Goal: Information Seeking & Learning: Find specific fact

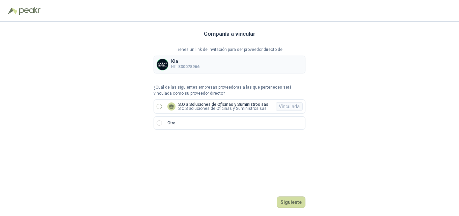
click at [239, 106] on p "S.O.S Soluciones de Oficinas y Suministros sas" at bounding box center [223, 105] width 90 height 4
click at [296, 205] on button "Ingresar" at bounding box center [292, 202] width 27 height 11
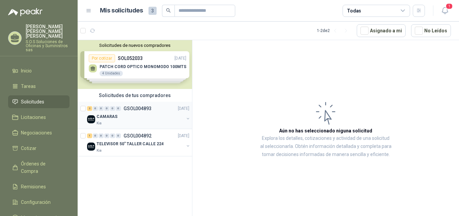
click at [107, 116] on p "CAMARAS" at bounding box center [107, 117] width 21 height 6
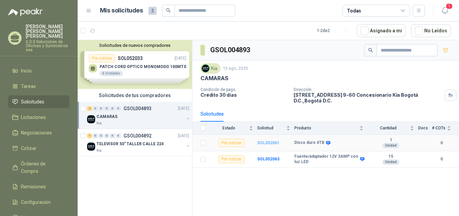
click at [275, 141] on b "SOL052061" at bounding box center [268, 143] width 22 height 5
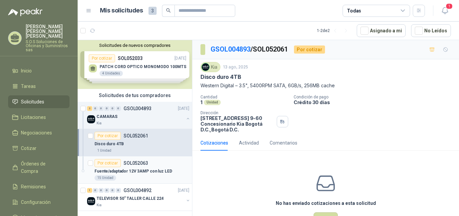
click at [134, 171] on p "Fuente/adaptador 12V 3AMP con luz LED" at bounding box center [134, 171] width 78 height 6
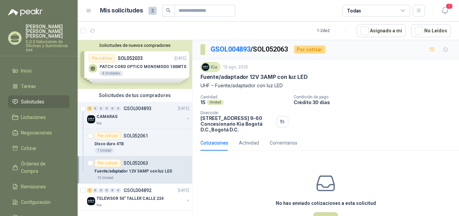
scroll to position [2, 0]
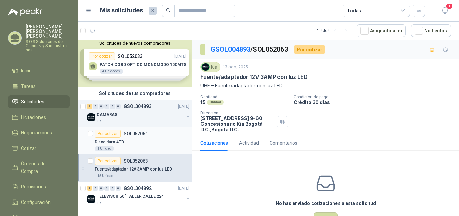
click at [116, 143] on p "Disco duro 4TB" at bounding box center [109, 142] width 29 height 6
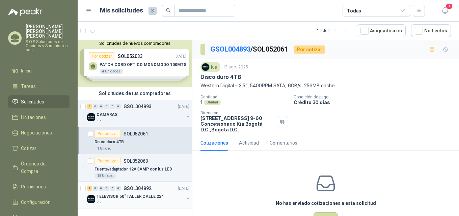
click at [127, 198] on p "TELEVISOR 50" TALLER CALLE 224" at bounding box center [130, 197] width 67 height 6
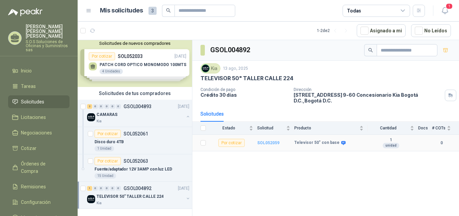
click at [272, 141] on b "SOL052059" at bounding box center [268, 143] width 22 height 5
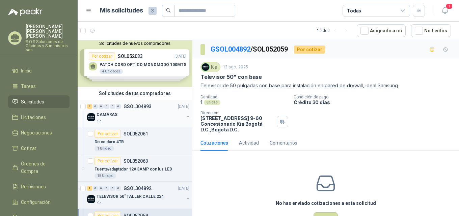
click at [112, 114] on p "CAMARAS" at bounding box center [107, 115] width 21 height 6
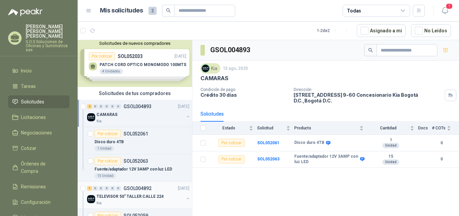
click at [154, 195] on p "TELEVISOR 50" TALLER CALLE 224" at bounding box center [130, 197] width 67 height 6
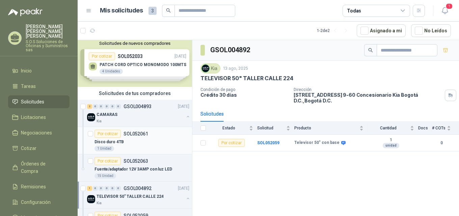
click at [120, 143] on p "Disco duro 4TB" at bounding box center [109, 142] width 29 height 6
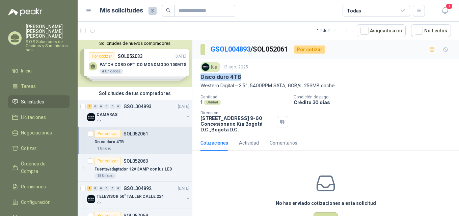
drag, startPoint x: 201, startPoint y: 76, endPoint x: 247, endPoint y: 78, distance: 45.6
click at [247, 78] on div "Disco duro 4TB" at bounding box center [326, 77] width 250 height 7
copy p "Disco duro 4TB"
click at [254, 98] on p "Cantidad" at bounding box center [245, 97] width 88 height 5
click at [111, 142] on p "Disco duro 4TB" at bounding box center [109, 142] width 29 height 6
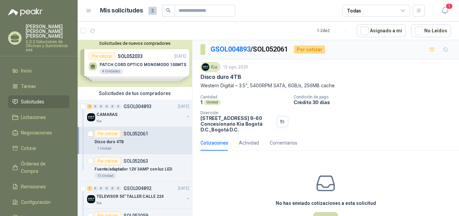
scroll to position [2, 0]
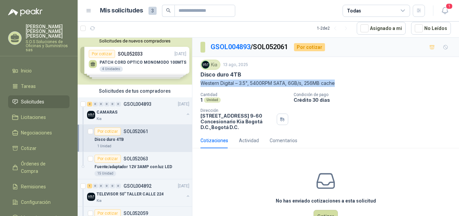
drag, startPoint x: 201, startPoint y: 82, endPoint x: 343, endPoint y: 86, distance: 142.5
click at [343, 86] on p "Western Digital – 3.5", 5400RPM SATA, 6GB/s, 256MB cache" at bounding box center [326, 83] width 250 height 7
copy p "Western Digital – 3.5", 5400RPM SATA, 6GB/s, 256MB cache"
drag, startPoint x: 201, startPoint y: 74, endPoint x: 344, endPoint y: 83, distance: 143.4
click at [344, 83] on div "Kia [DATE] Disco duro 4TB Western Digital – 3.5", 5400RPM SATA, 6GB/s, 256MB ca…" at bounding box center [326, 73] width 250 height 27
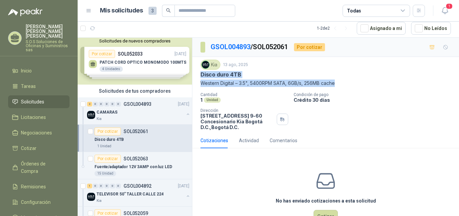
copy div "Disco duro 4TB Western Digital – 3.5", 5400RPM SATA, 6GB/s, 256MB cache"
